Goal: Task Accomplishment & Management: Manage account settings

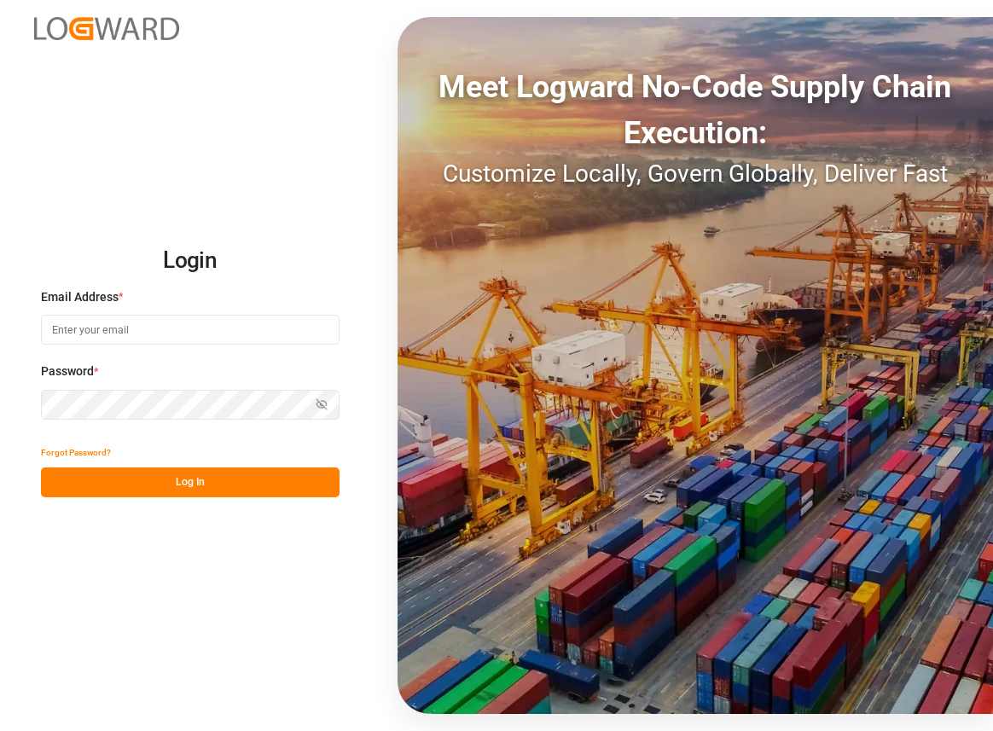
click at [121, 335] on input at bounding box center [190, 330] width 299 height 30
type input "lovish.kumar@logward.com"
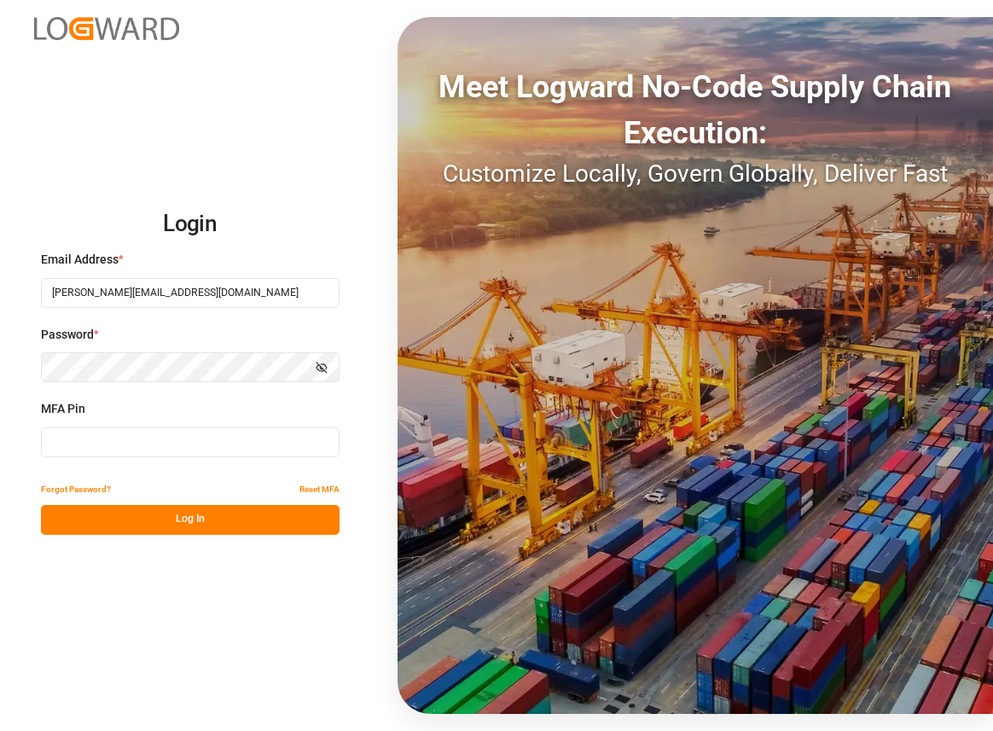
type input "551238"
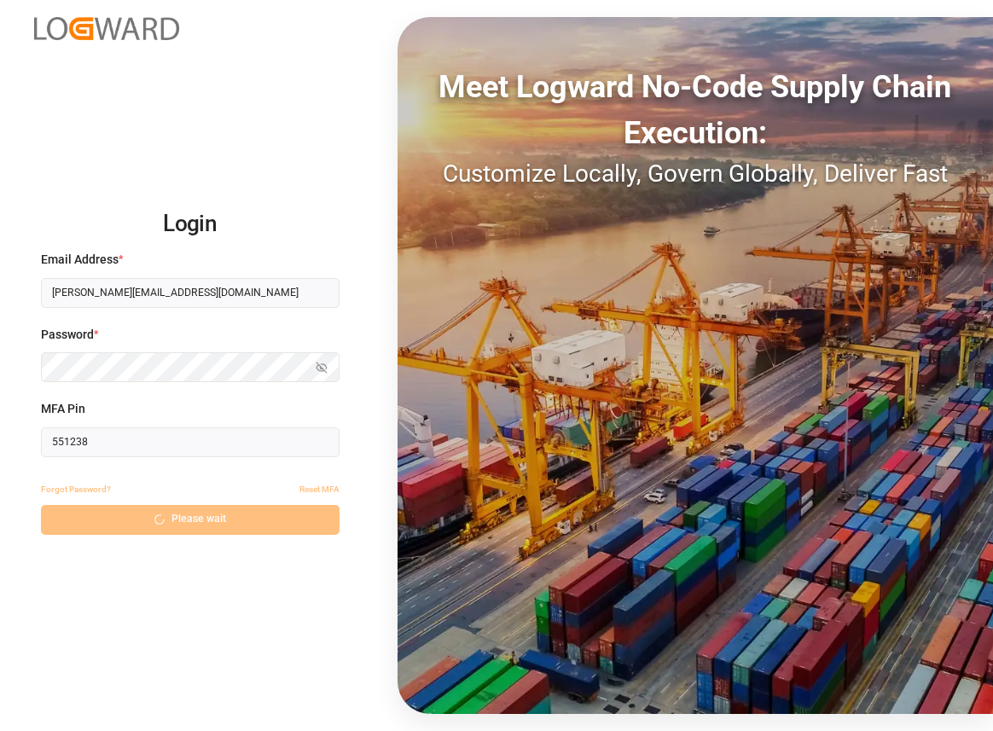
click at [130, 445] on input "551238" at bounding box center [190, 442] width 299 height 30
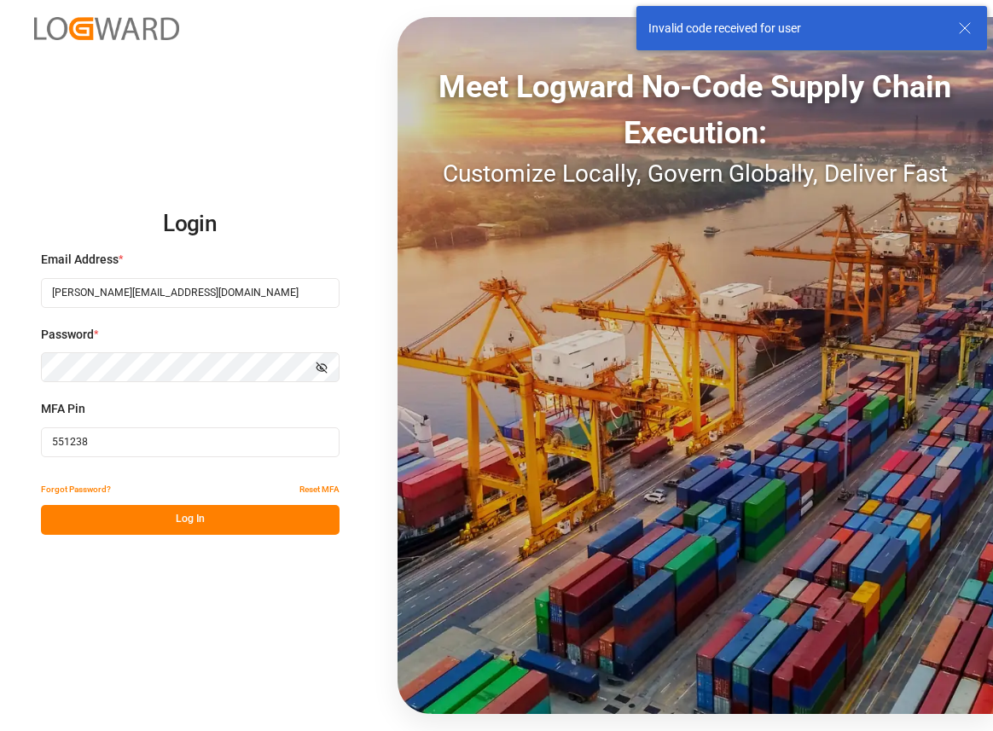
click at [130, 445] on input "551238" at bounding box center [190, 442] width 299 height 30
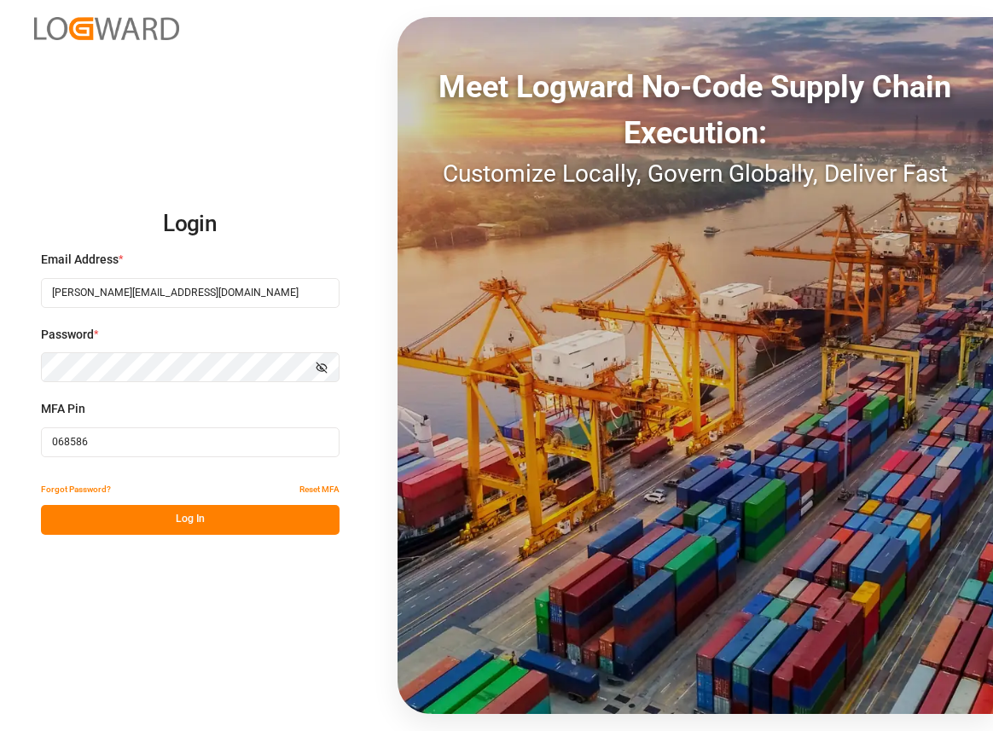
type input "068586"
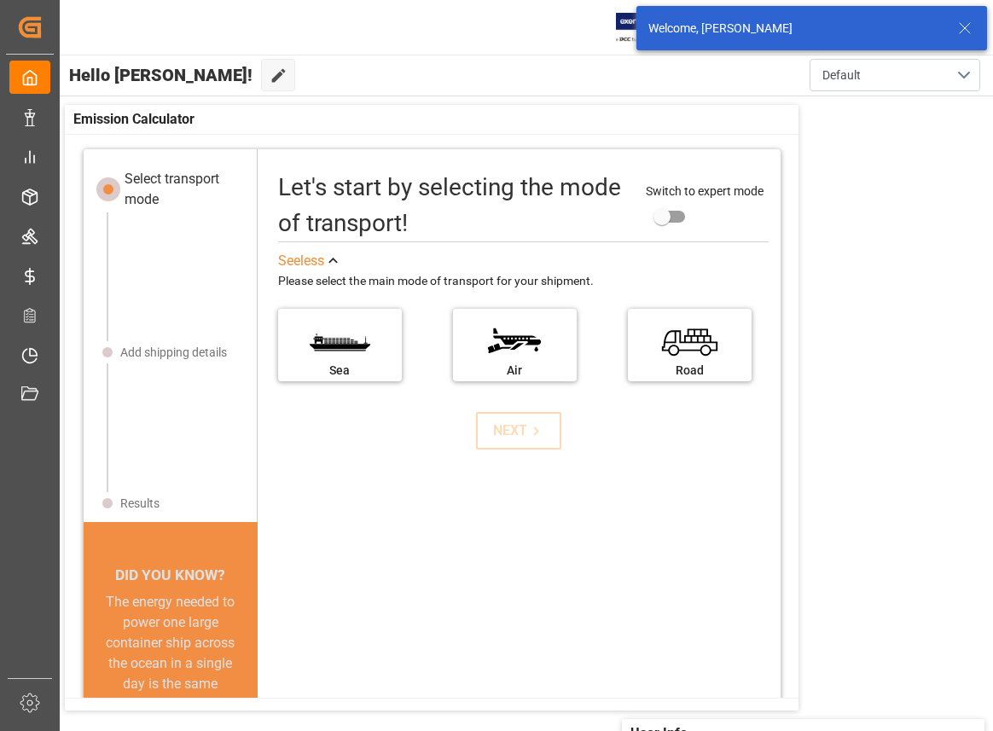
click at [966, 26] on icon at bounding box center [965, 28] width 20 height 20
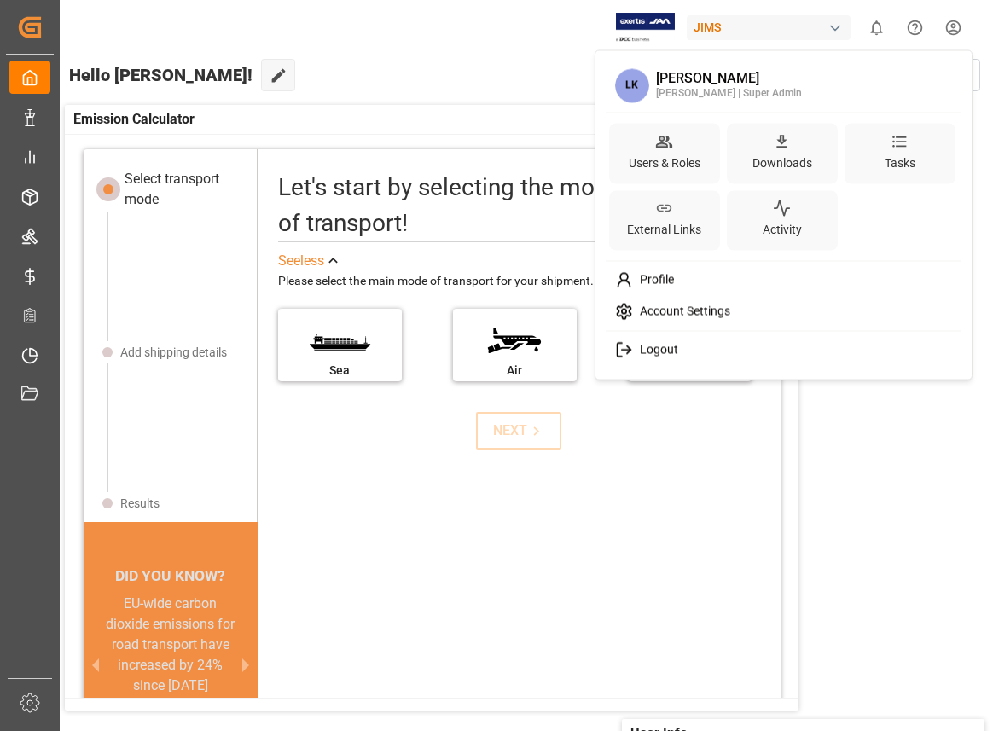
click at [956, 22] on html "Created by potrace 1.15, written by Peter Selinger 2001-2017 Created by potrace…" at bounding box center [496, 365] width 993 height 731
click at [715, 355] on div "Logout" at bounding box center [784, 350] width 350 height 32
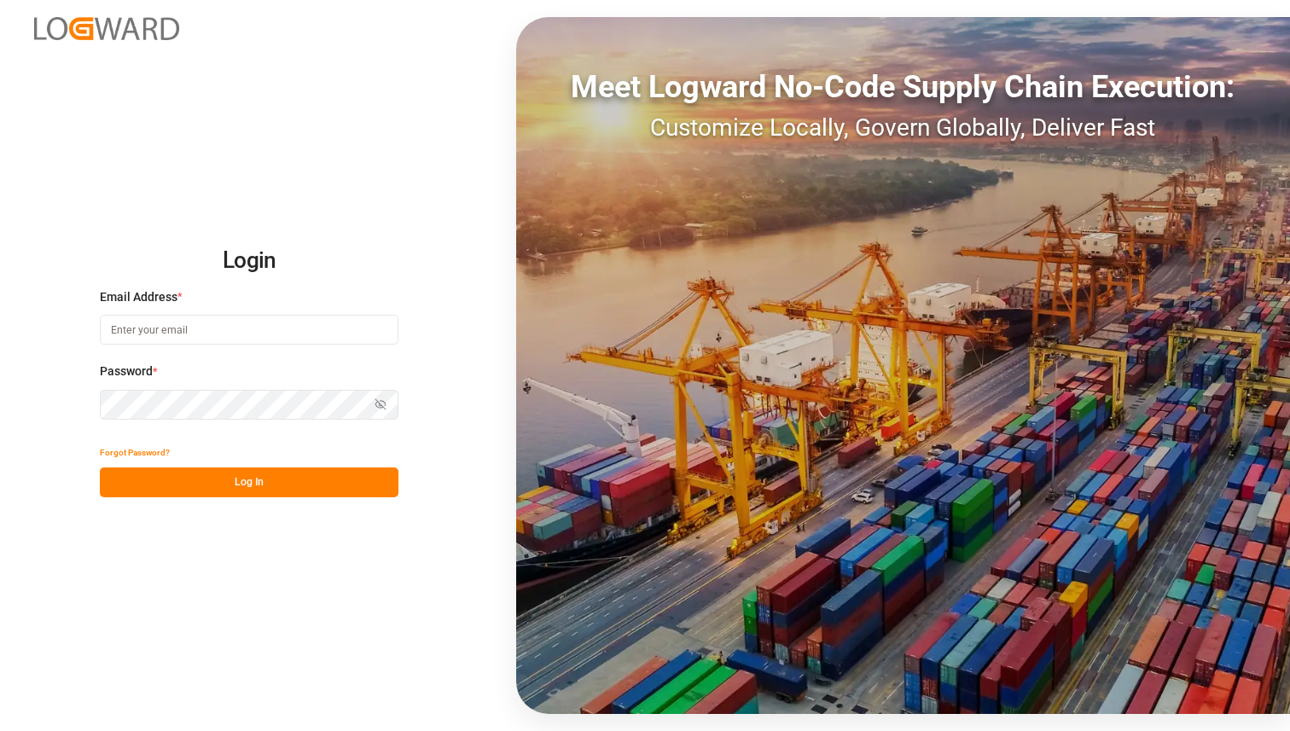
click at [283, 340] on input at bounding box center [249, 330] width 299 height 30
type input "lovish.kumar@logward.com"
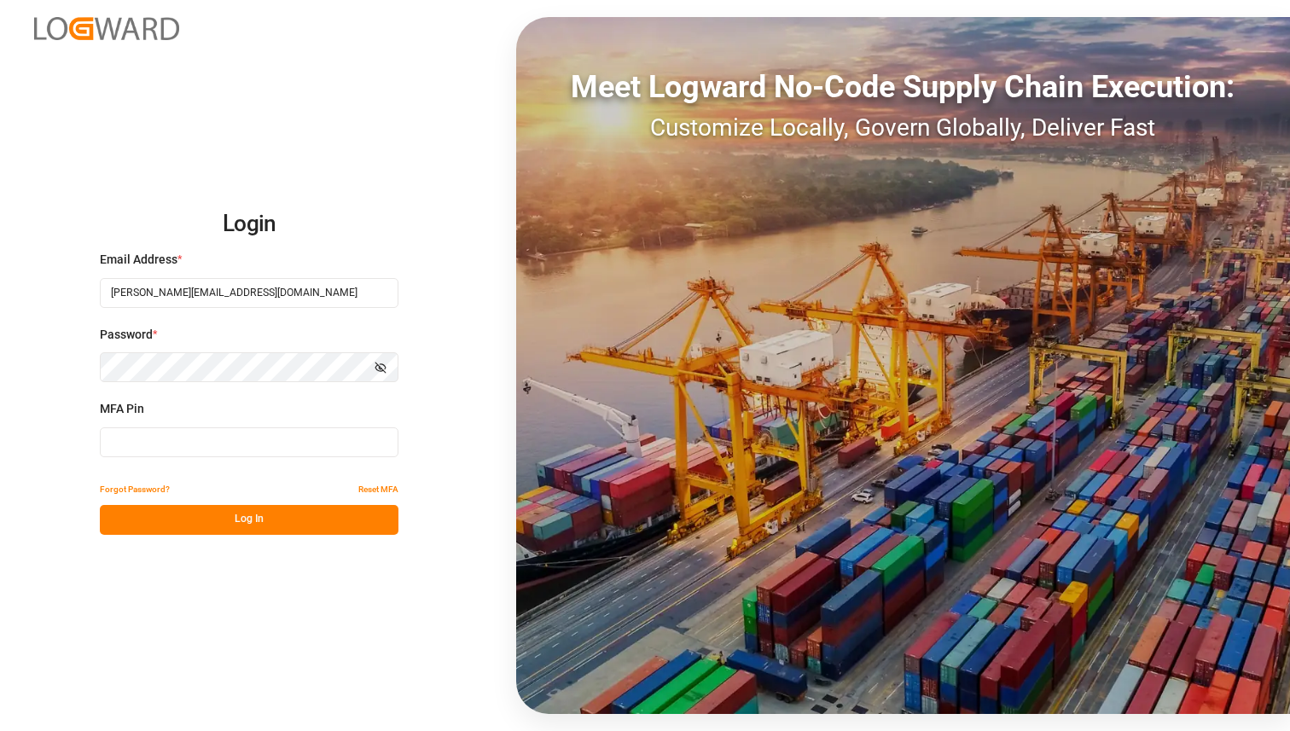
type input "231436"
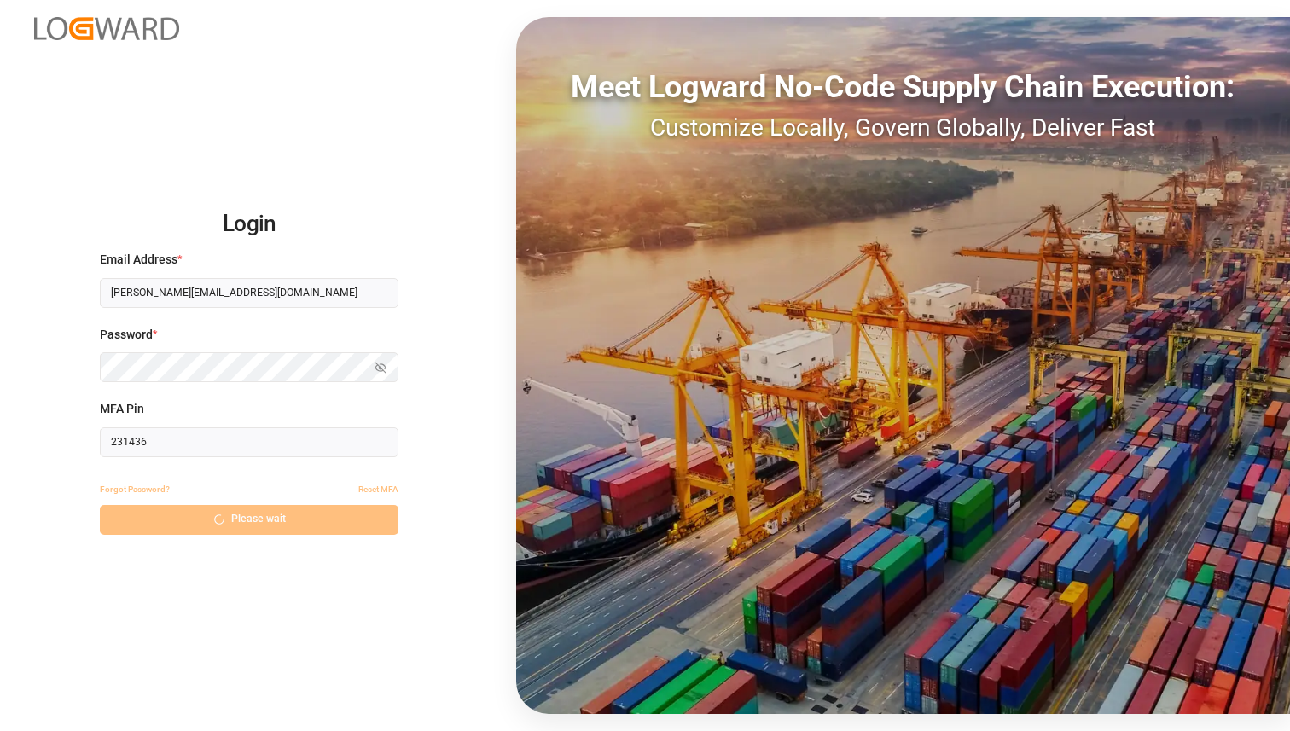
click at [183, 444] on input "231436" at bounding box center [249, 442] width 299 height 30
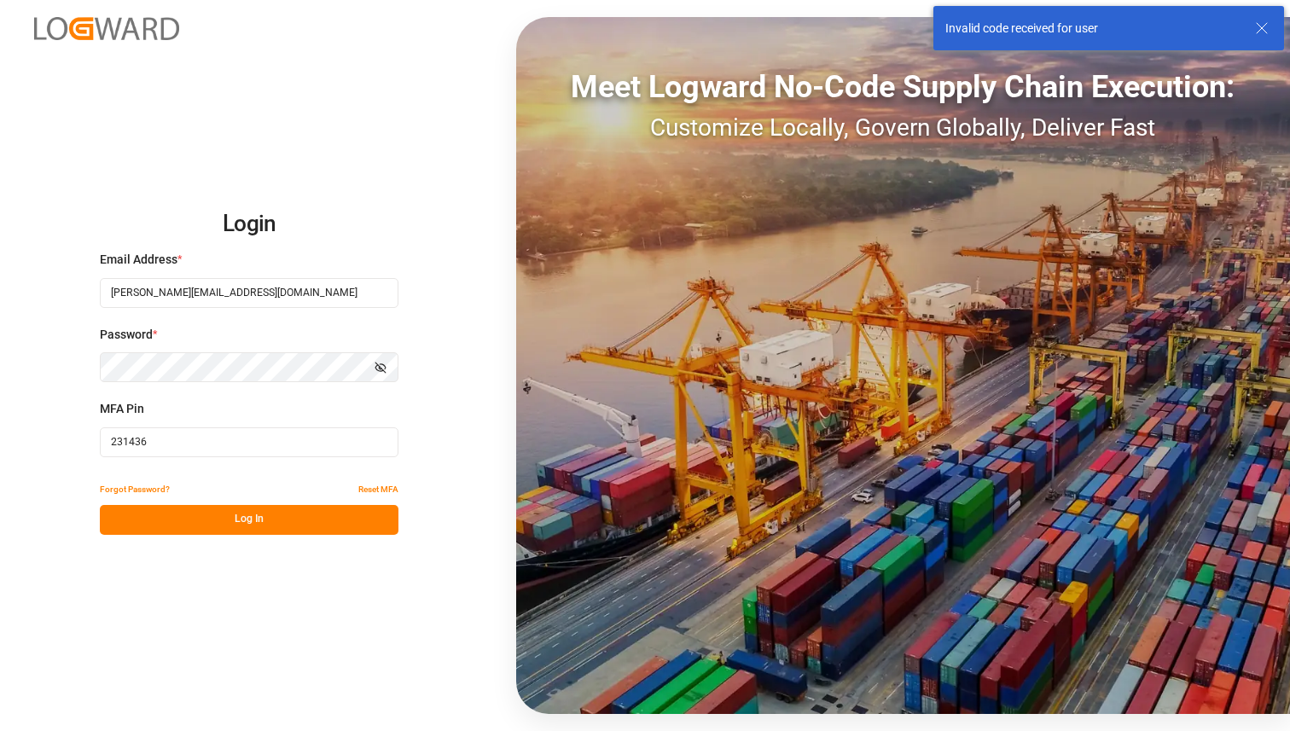
click at [183, 444] on input "231436" at bounding box center [249, 442] width 299 height 30
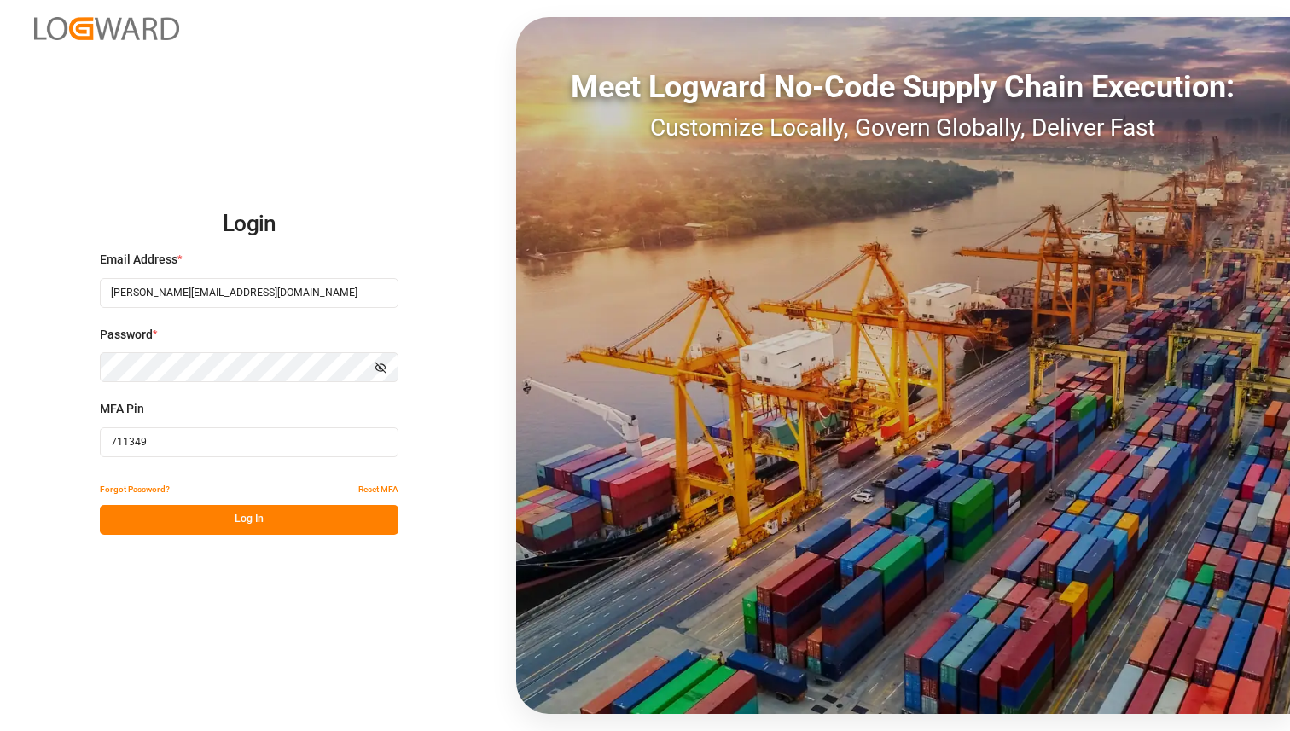
type input "711349"
click at [188, 531] on button "Log In" at bounding box center [249, 520] width 299 height 30
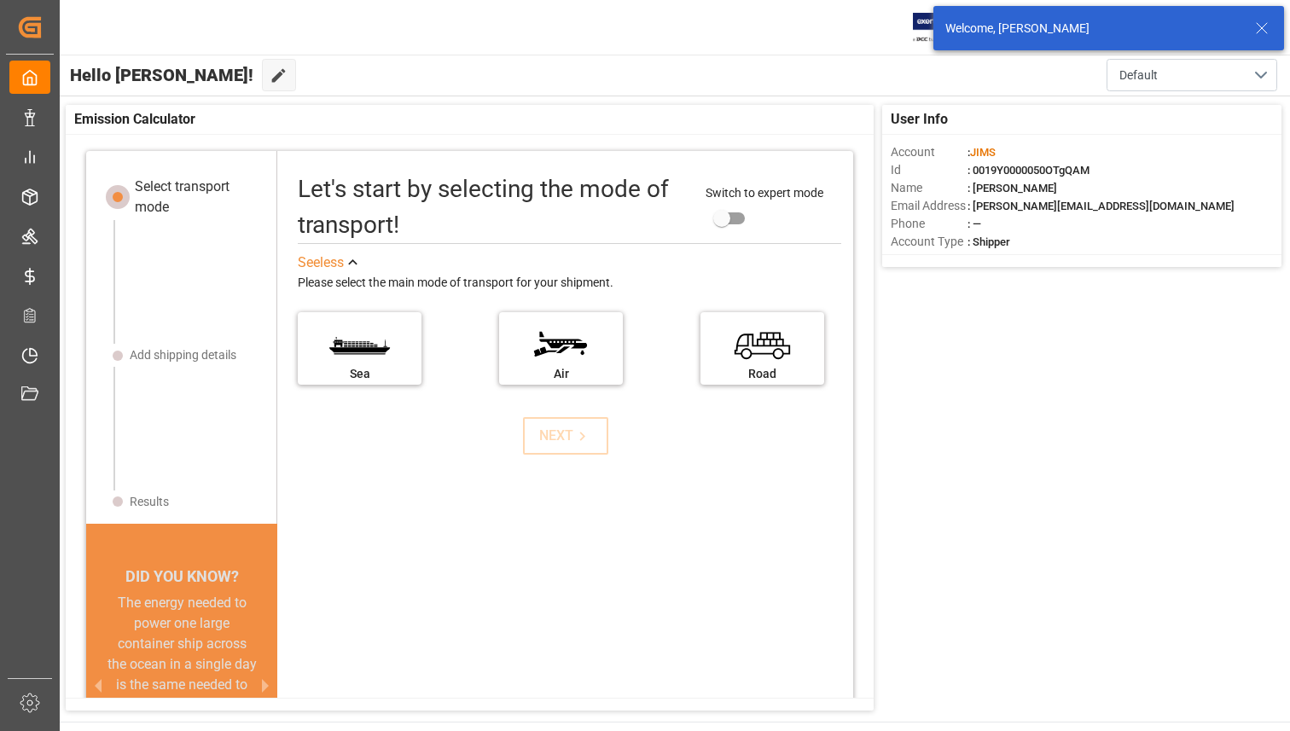
click at [1255, 29] on icon at bounding box center [1261, 28] width 20 height 20
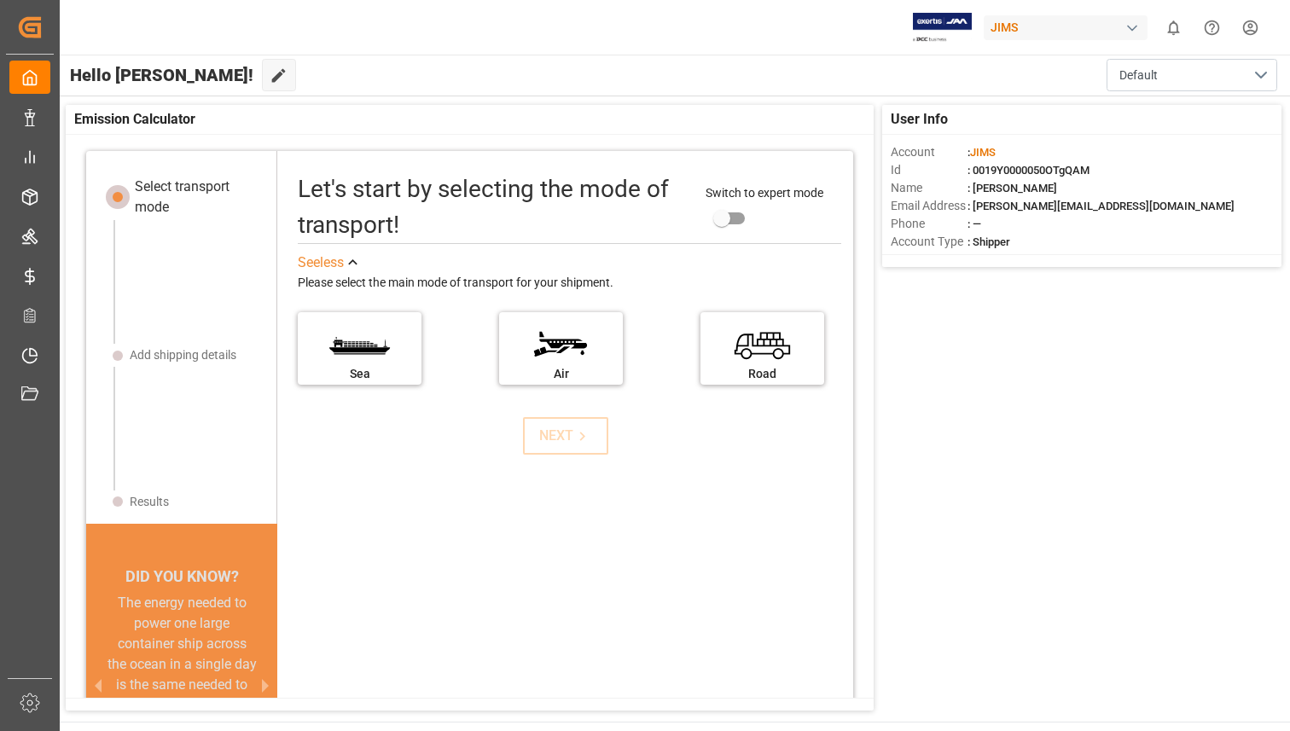
click at [1255, 29] on html "Created by potrace 1.15, written by Peter Selinger 2001-2017 Created by potrace…" at bounding box center [645, 365] width 1290 height 731
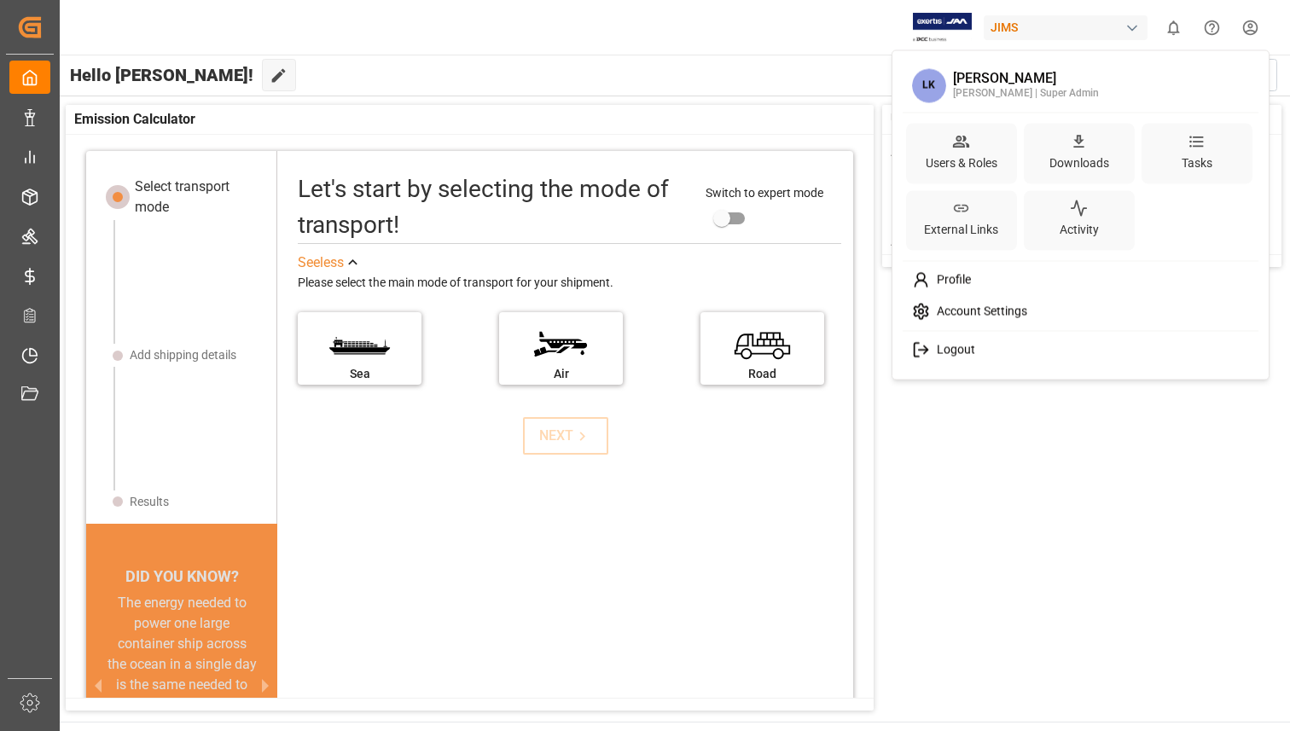
click at [968, 349] on span "Logout" at bounding box center [952, 350] width 45 height 15
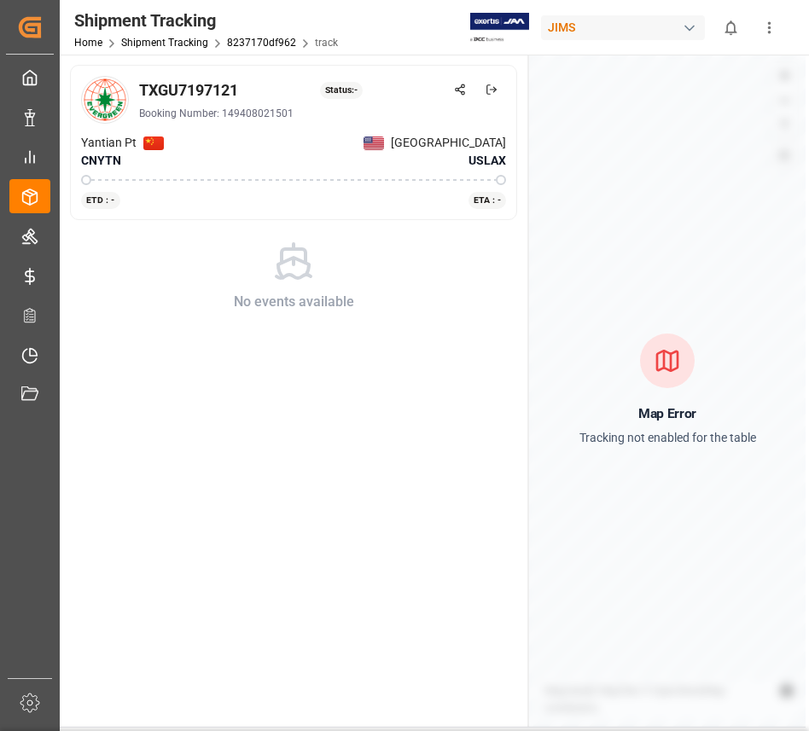
click at [548, 32] on icon "show more" at bounding box center [769, 28] width 18 height 18
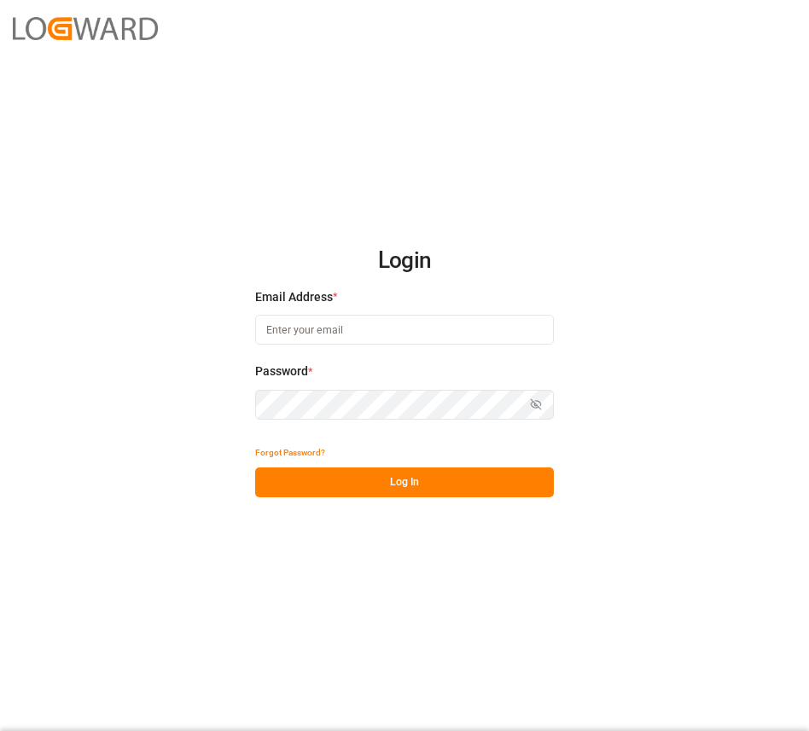
drag, startPoint x: 806, startPoint y: 233, endPoint x: 697, endPoint y: 233, distance: 109.2
click at [697, 233] on div "Login Email Address * Password * Show password Forgot Password? Log In Meet Log…" at bounding box center [404, 365] width 809 height 731
